Goal: Information Seeking & Learning: Learn about a topic

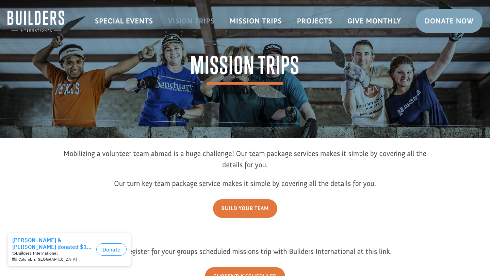
click at [199, 24] on link "Vision Trips" at bounding box center [192, 21] width 62 height 20
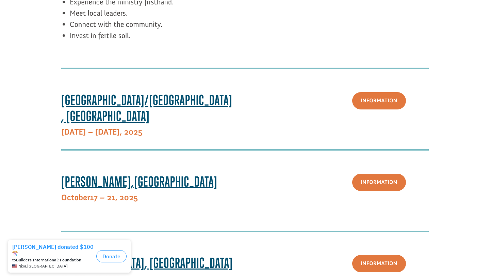
scroll to position [179, 0]
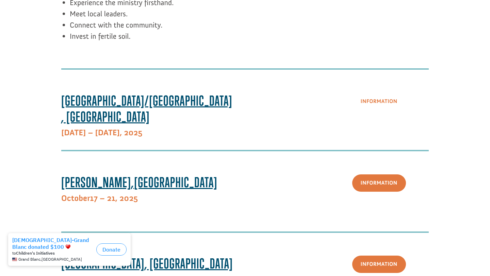
click at [378, 94] on link "Information" at bounding box center [379, 101] width 54 height 17
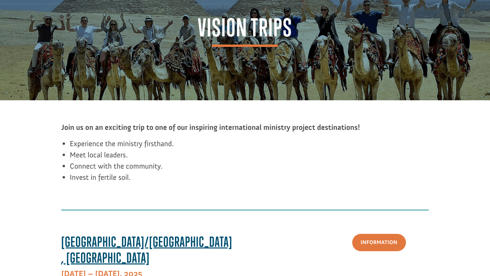
scroll to position [0, 0]
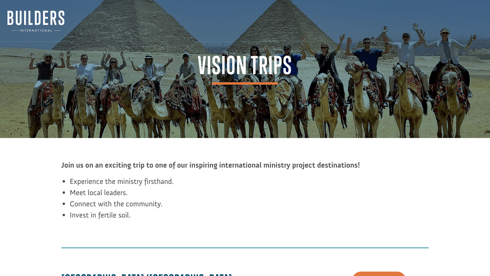
click at [167, 160] on p "Join us on an exciting trip to one of our inspiring international ministry proj…" at bounding box center [244, 165] width 367 height 11
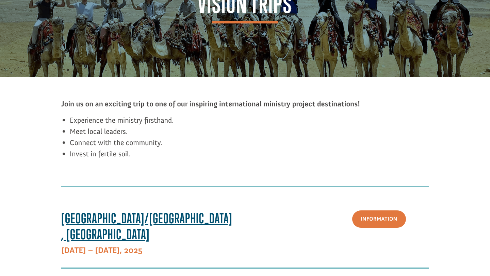
scroll to position [63, 0]
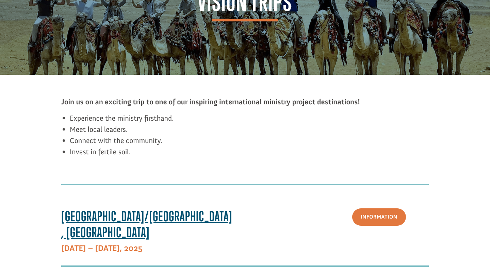
click at [145, 218] on span "Paris/Toulouse, France" at bounding box center [146, 224] width 171 height 32
click at [377, 213] on link "Information" at bounding box center [379, 217] width 54 height 17
